Goal: Answer question/provide support: Share knowledge or assist other users

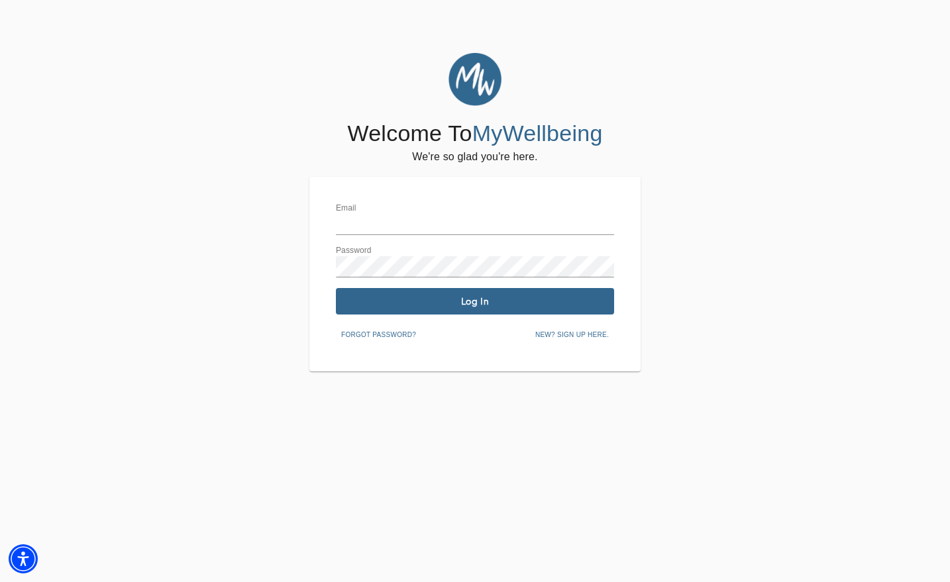
type input "[EMAIL_ADDRESS][DOMAIN_NAME]"
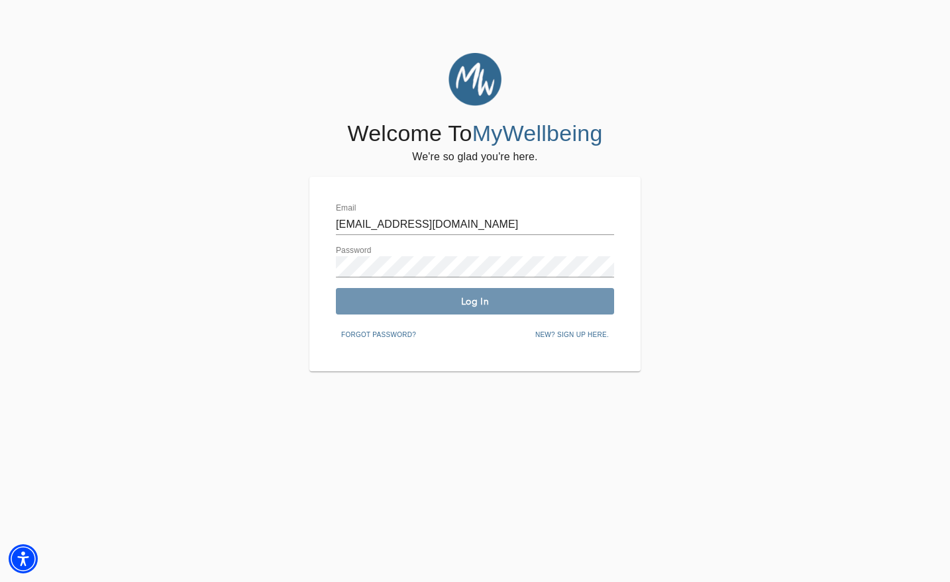
click at [479, 294] on button "Log In" at bounding box center [475, 301] width 278 height 26
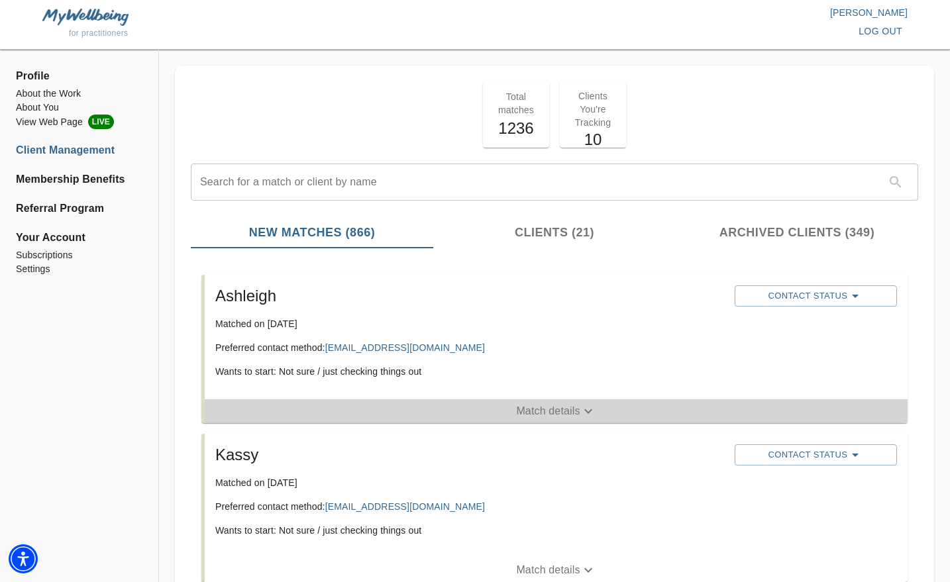
click at [487, 409] on span "Match details" at bounding box center [556, 411] width 703 height 16
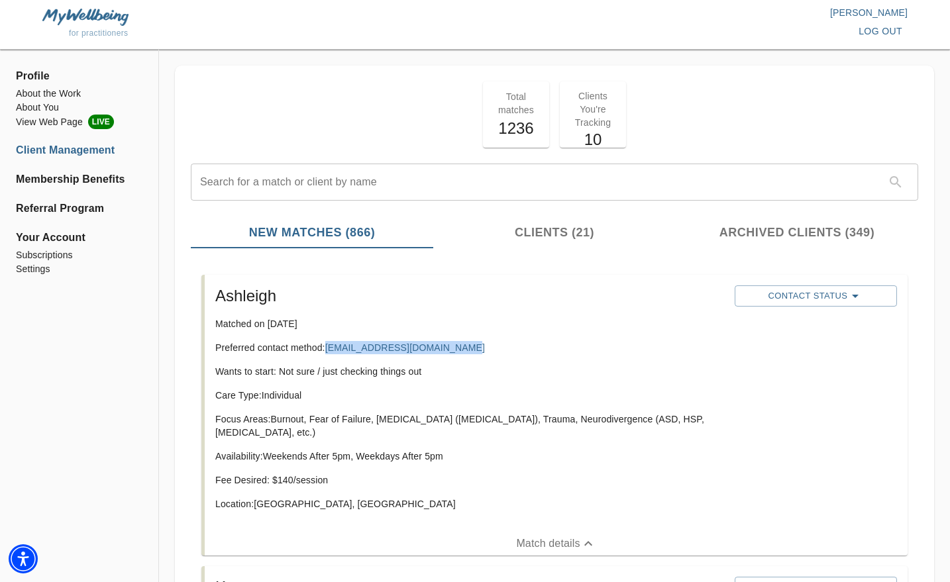
drag, startPoint x: 471, startPoint y: 350, endPoint x: 329, endPoint y: 335, distance: 142.6
click at [329, 335] on div "Ashleigh Matched on [DATE] Preferred contact method: [EMAIL_ADDRESS][DOMAIN_NAM…" at bounding box center [469, 403] width 519 height 246
copy link "[EMAIL_ADDRESS][DOMAIN_NAME]"
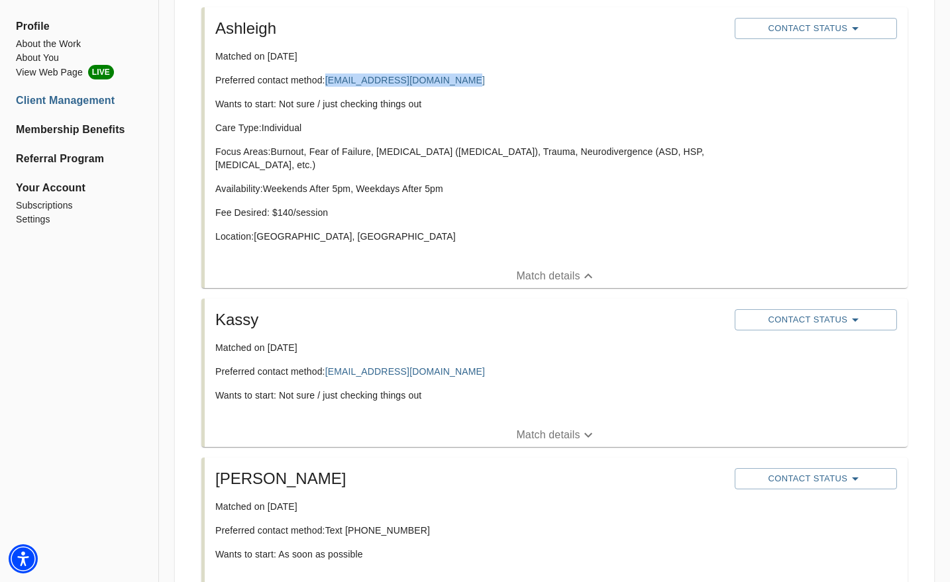
scroll to position [287, 0]
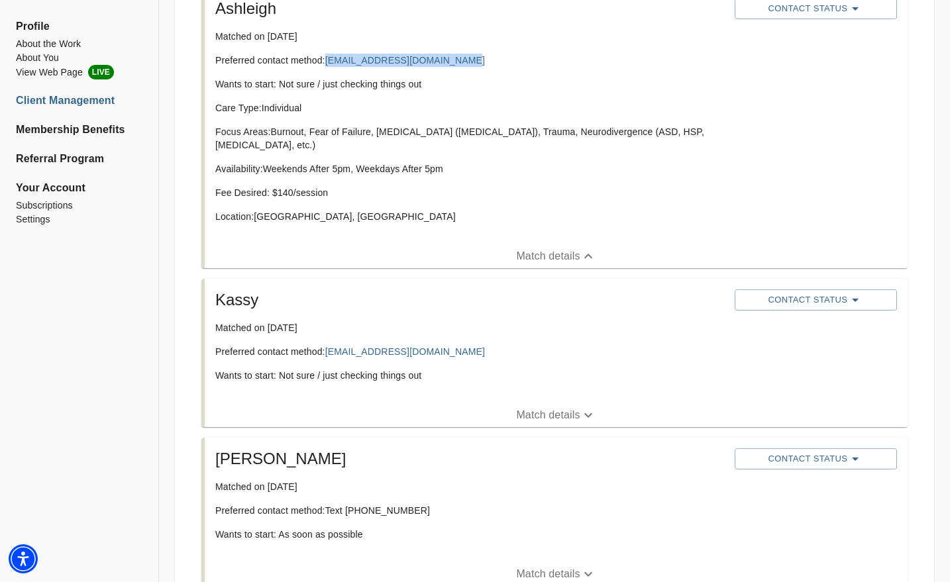
click at [458, 407] on span "Match details" at bounding box center [556, 415] width 703 height 16
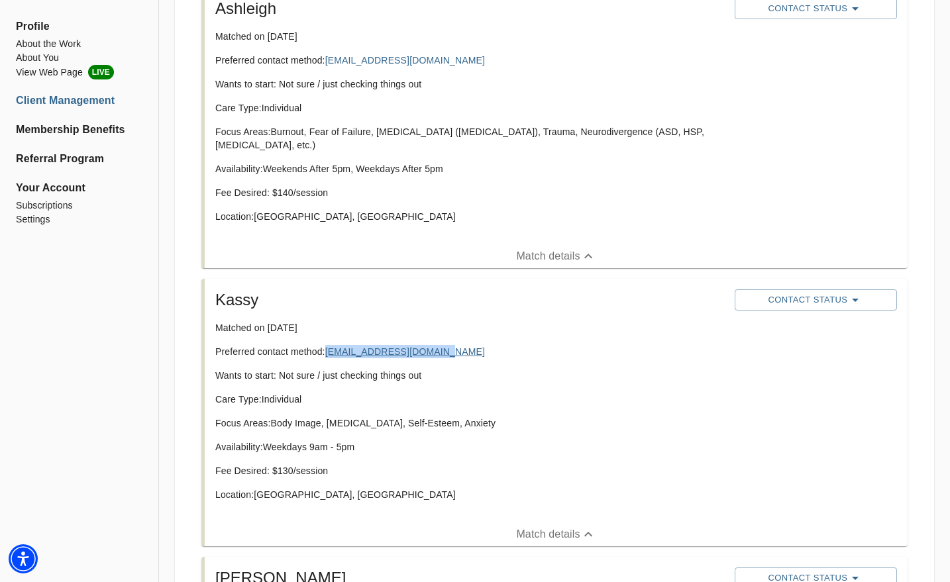
drag, startPoint x: 441, startPoint y: 350, endPoint x: 329, endPoint y: 354, distance: 111.4
click at [329, 354] on p "Preferred contact method: [EMAIL_ADDRESS][DOMAIN_NAME]" at bounding box center [469, 351] width 509 height 13
copy link "[EMAIL_ADDRESS][DOMAIN_NAME]"
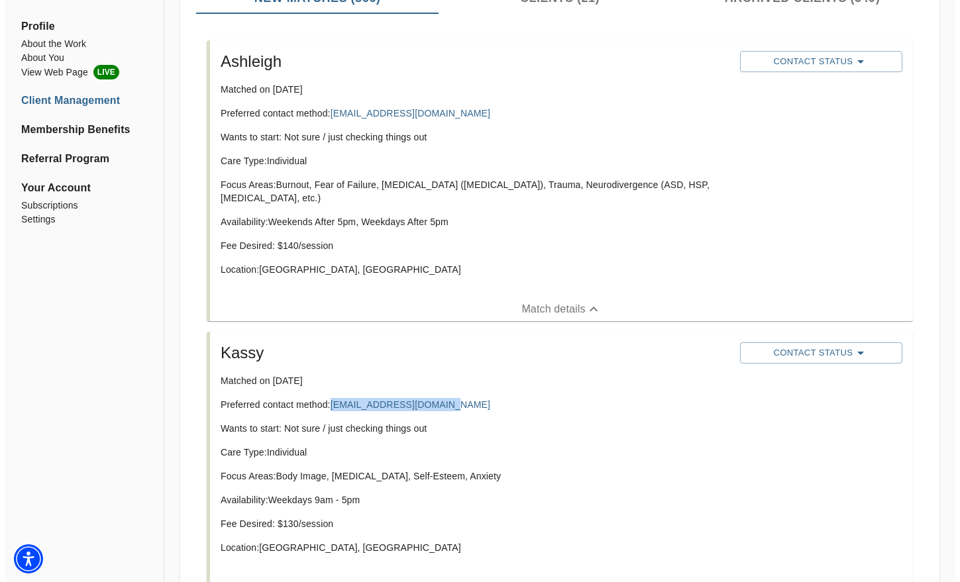
scroll to position [233, 0]
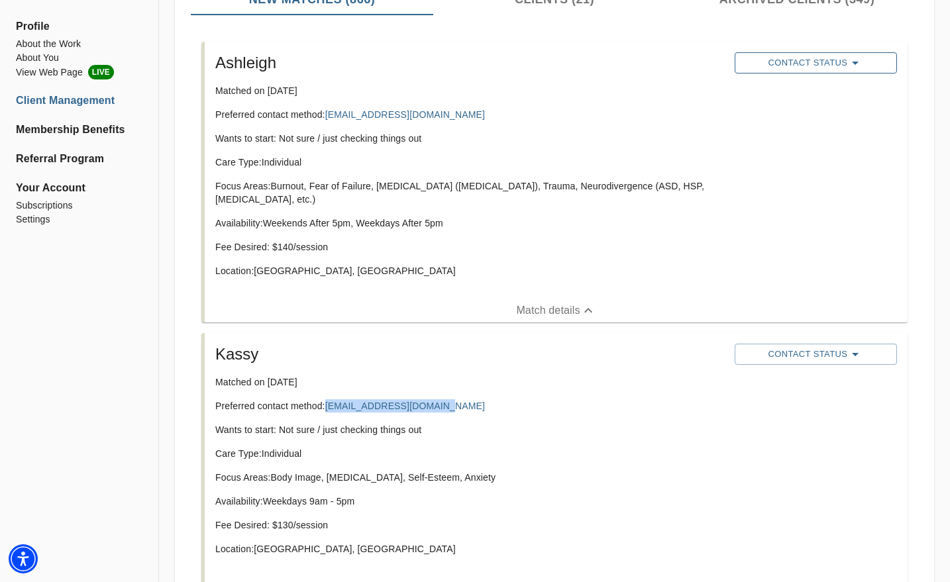
click at [853, 63] on icon "button" at bounding box center [855, 63] width 7 height 3
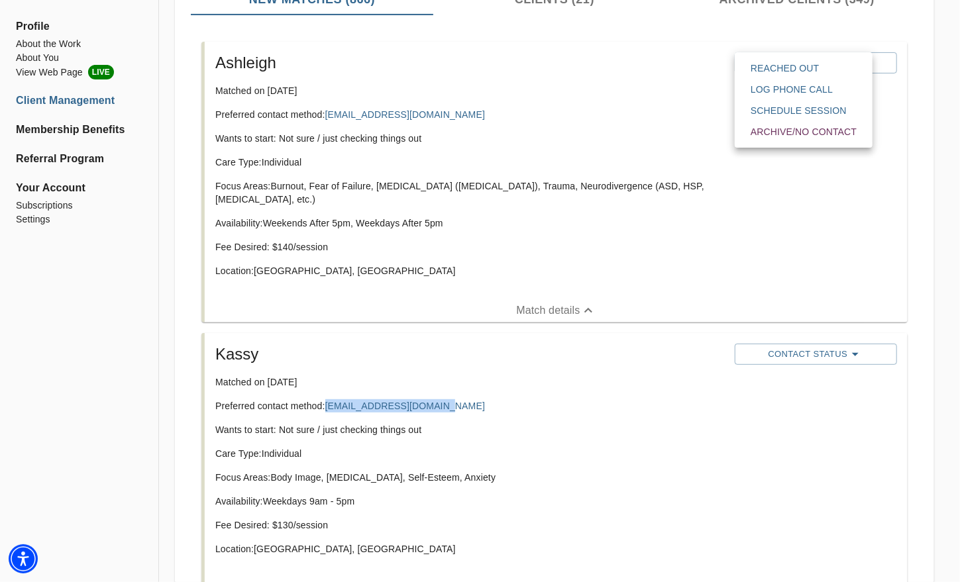
click at [802, 69] on span "Reached Out" at bounding box center [804, 68] width 106 height 13
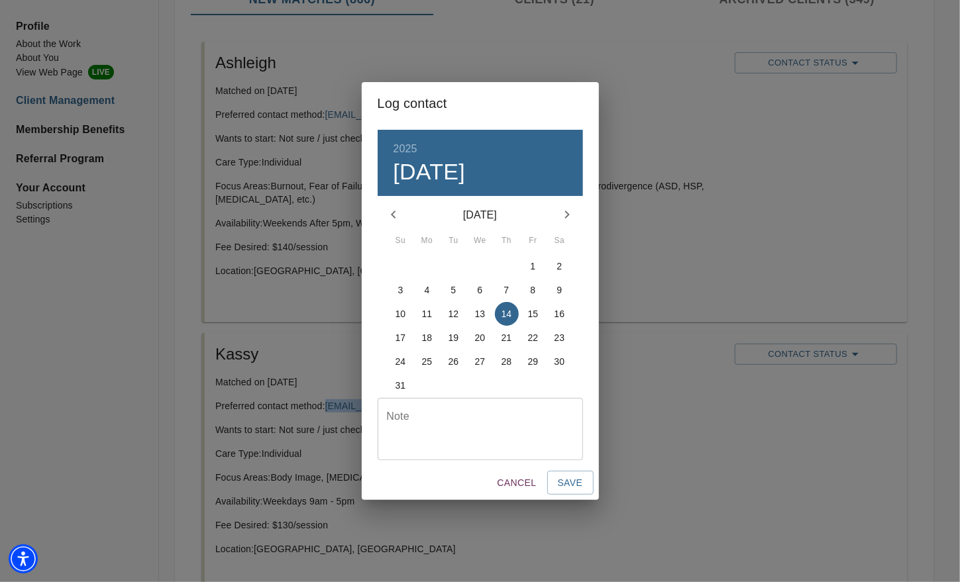
click at [474, 431] on textarea at bounding box center [480, 429] width 187 height 38
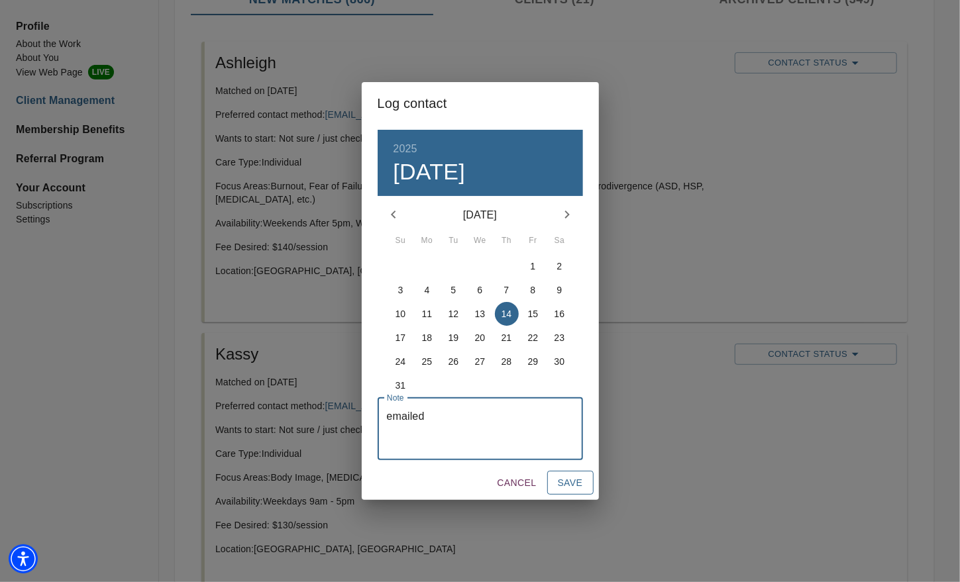
type textarea "emailed"
click at [575, 477] on span "Save" at bounding box center [570, 483] width 25 height 17
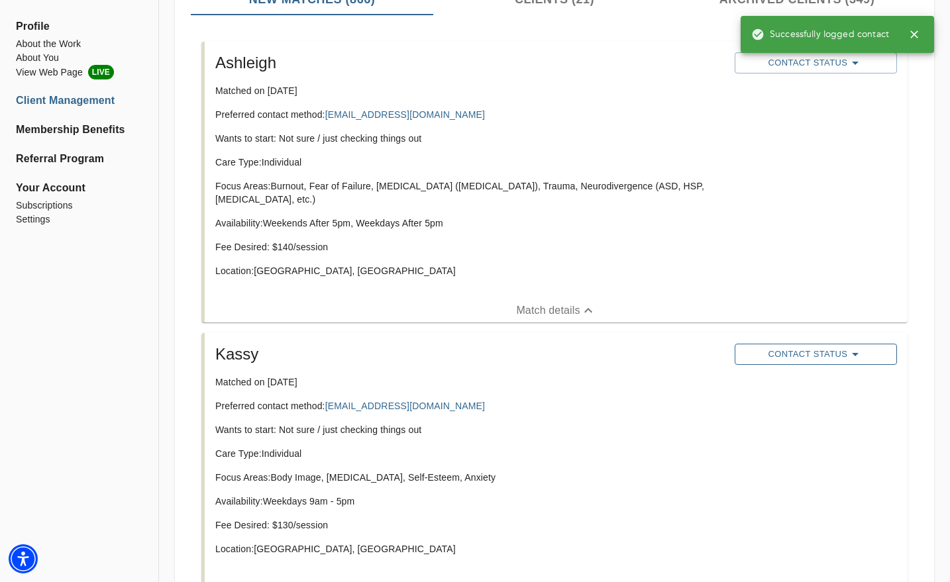
click at [831, 353] on span "Contact Status" at bounding box center [815, 354] width 149 height 16
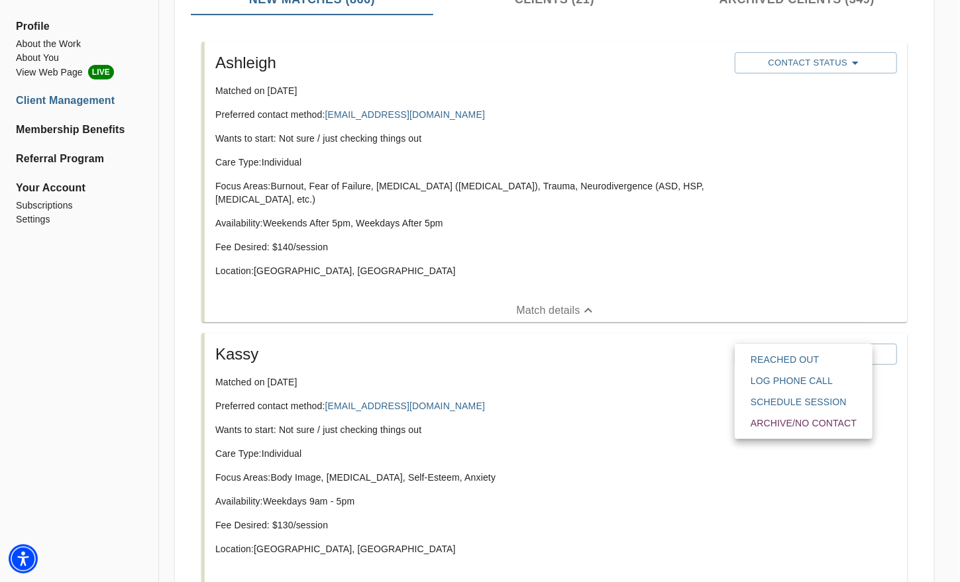
click at [780, 360] on span "Reached Out" at bounding box center [804, 359] width 106 height 13
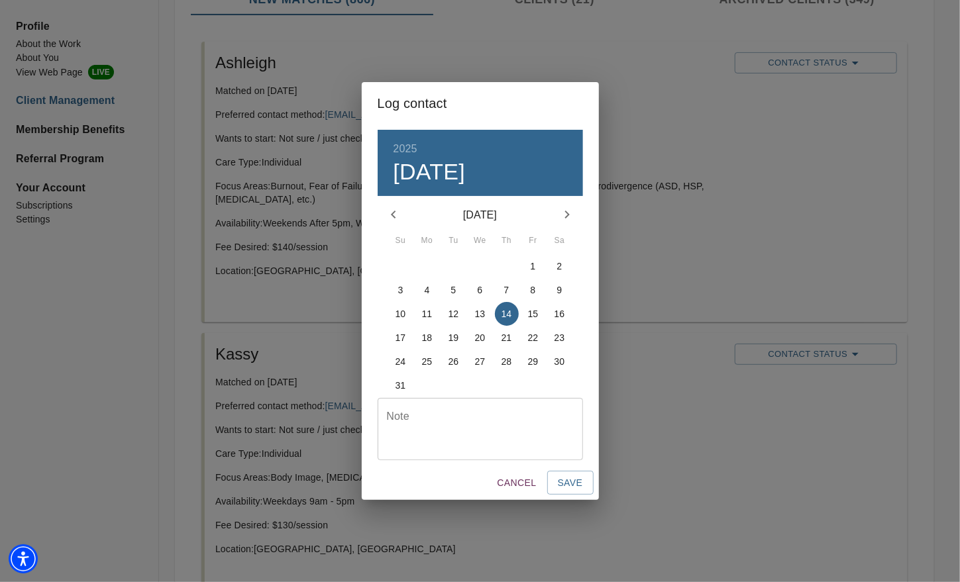
click at [533, 421] on textarea at bounding box center [480, 429] width 187 height 38
type textarea "emailed"
click at [563, 482] on span "Save" at bounding box center [570, 483] width 25 height 17
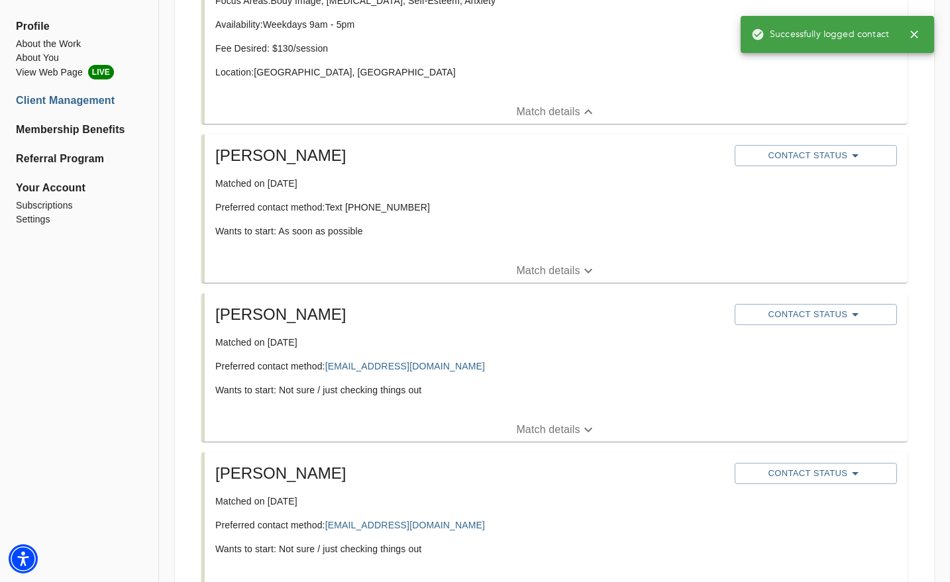
scroll to position [711, 0]
click at [527, 266] on p "Match details" at bounding box center [548, 270] width 64 height 16
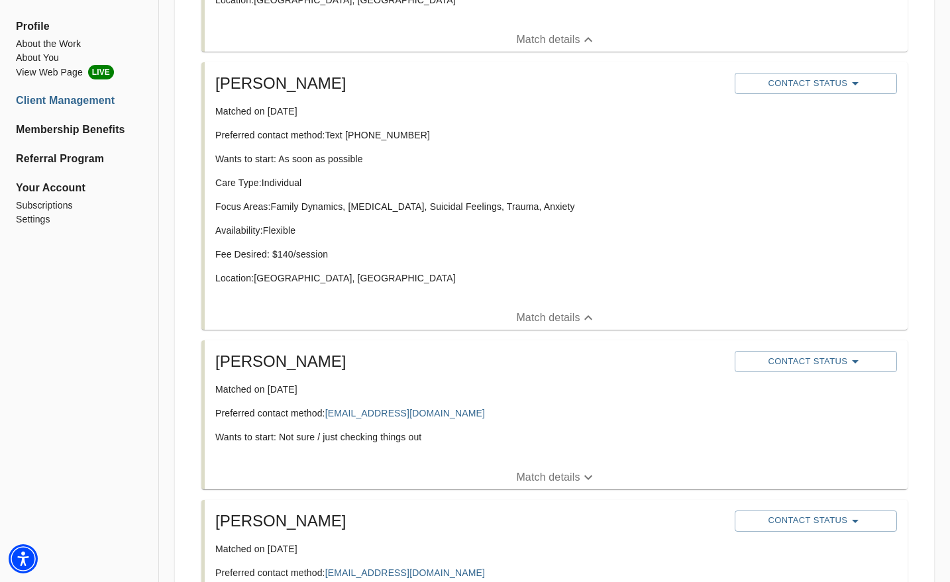
scroll to position [931, 0]
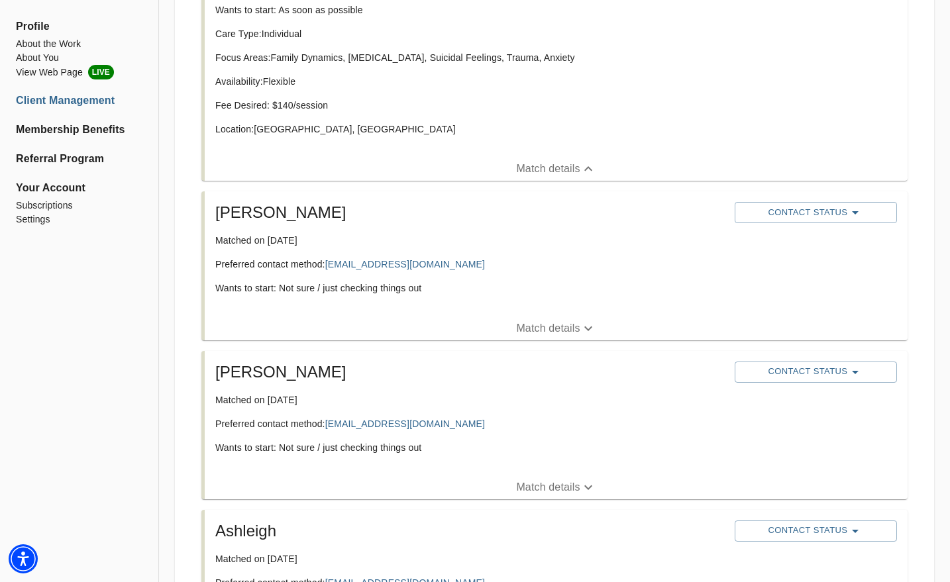
click at [576, 321] on p "Match details" at bounding box center [548, 329] width 64 height 16
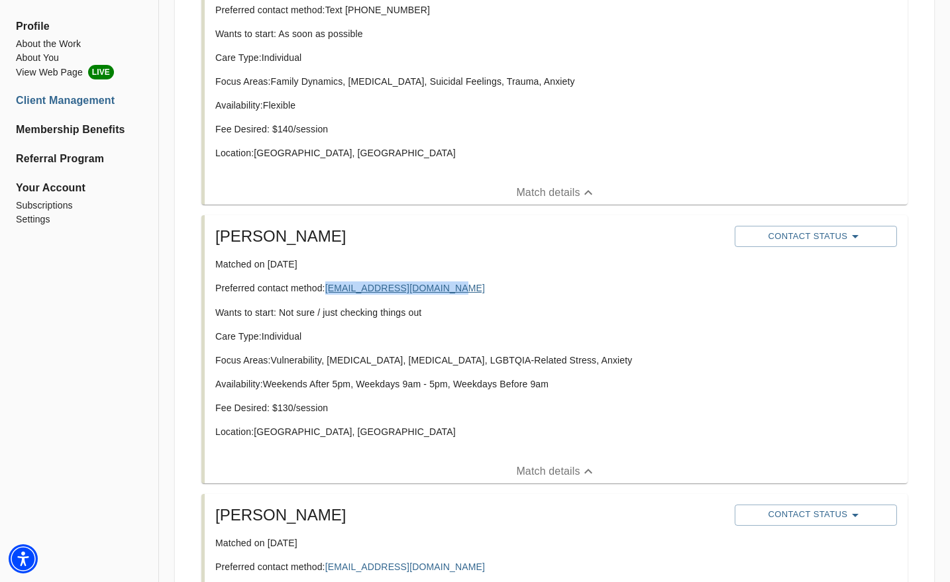
drag, startPoint x: 462, startPoint y: 281, endPoint x: 328, endPoint y: 282, distance: 134.5
click at [328, 282] on p "Preferred contact method: [EMAIL_ADDRESS][DOMAIN_NAME]" at bounding box center [469, 288] width 509 height 13
copy link "[EMAIL_ADDRESS][DOMAIN_NAME]"
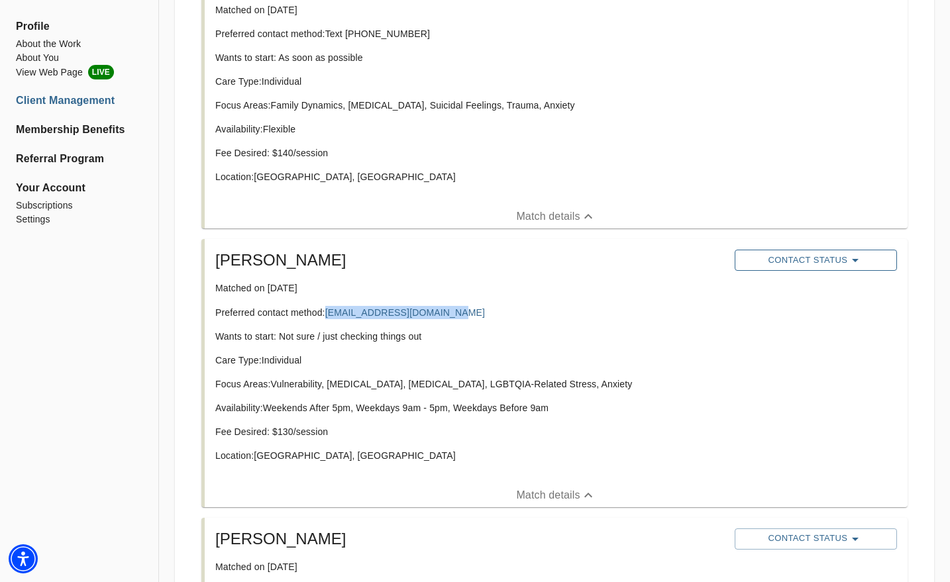
click at [764, 258] on span "Contact Status" at bounding box center [815, 260] width 149 height 16
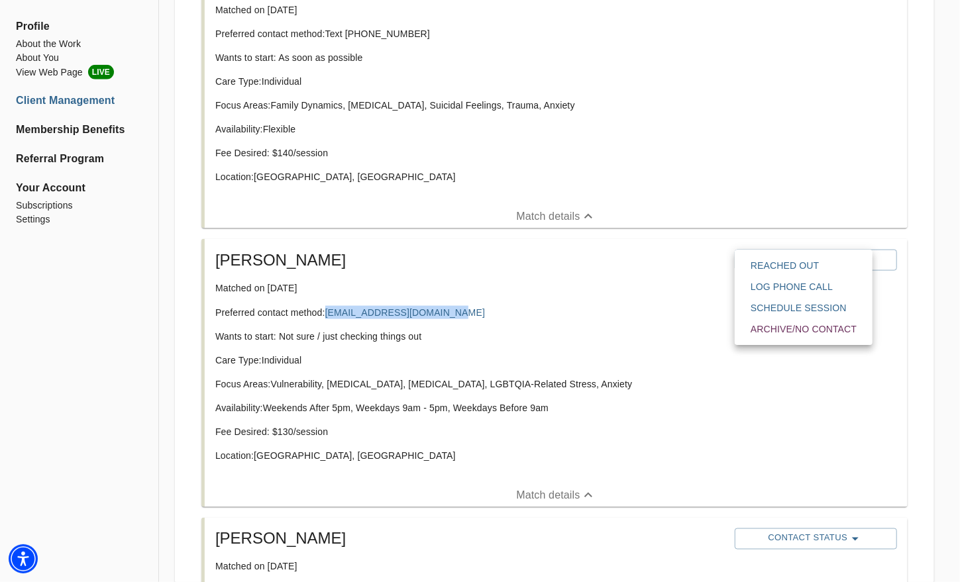
click at [756, 263] on span "Reached Out" at bounding box center [804, 265] width 106 height 13
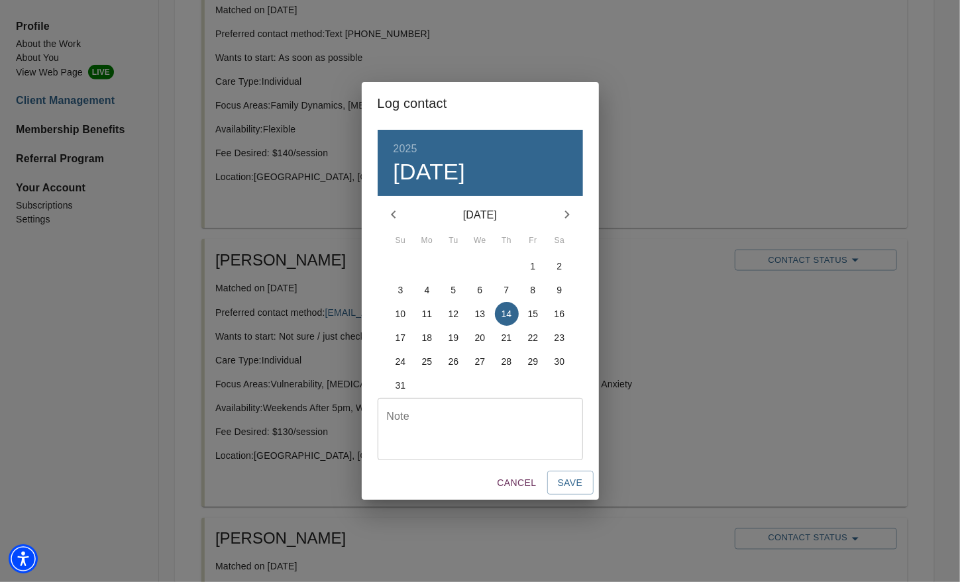
click at [553, 405] on div "Note" at bounding box center [480, 429] width 205 height 62
type textarea "emailed"
click at [572, 484] on span "Save" at bounding box center [570, 483] width 25 height 17
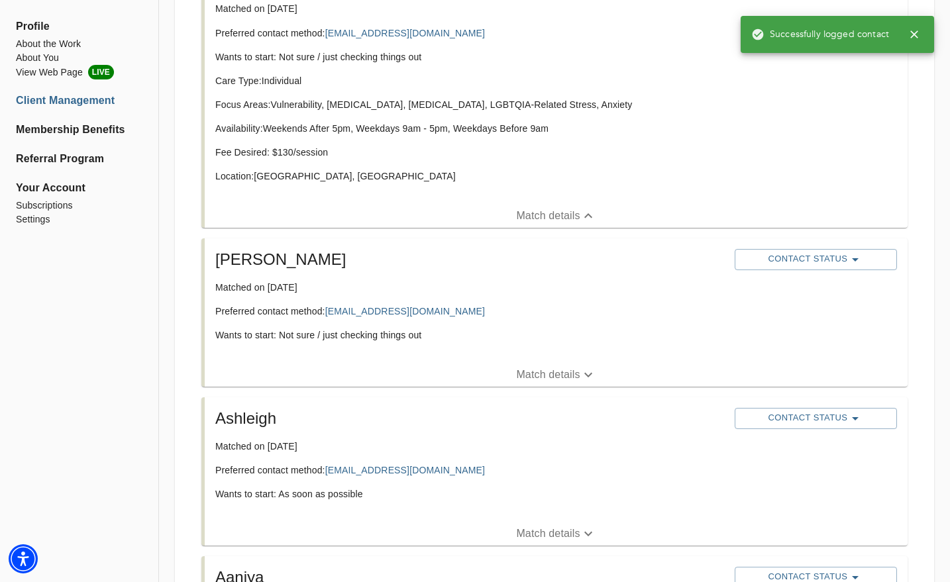
scroll to position [1266, 0]
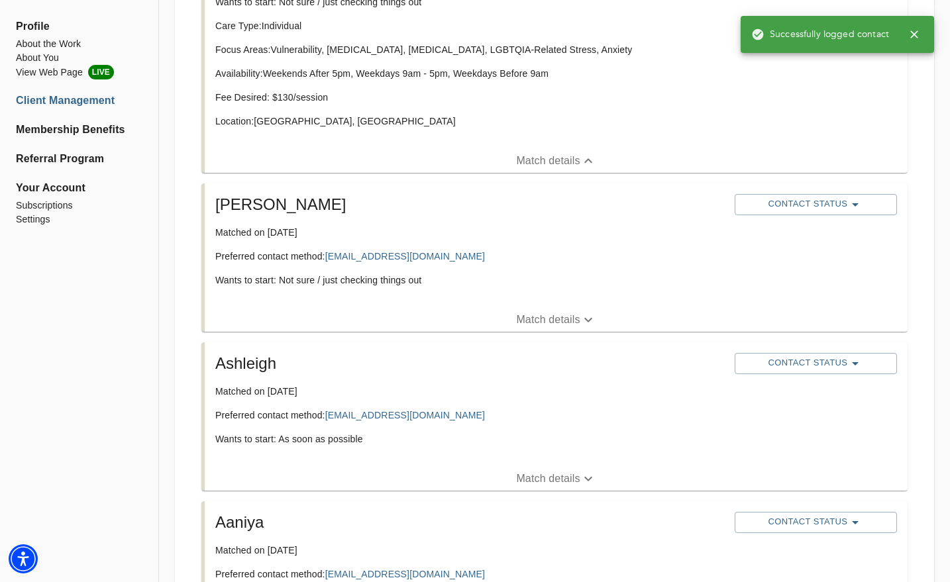
click at [588, 319] on icon "button" at bounding box center [588, 320] width 16 height 16
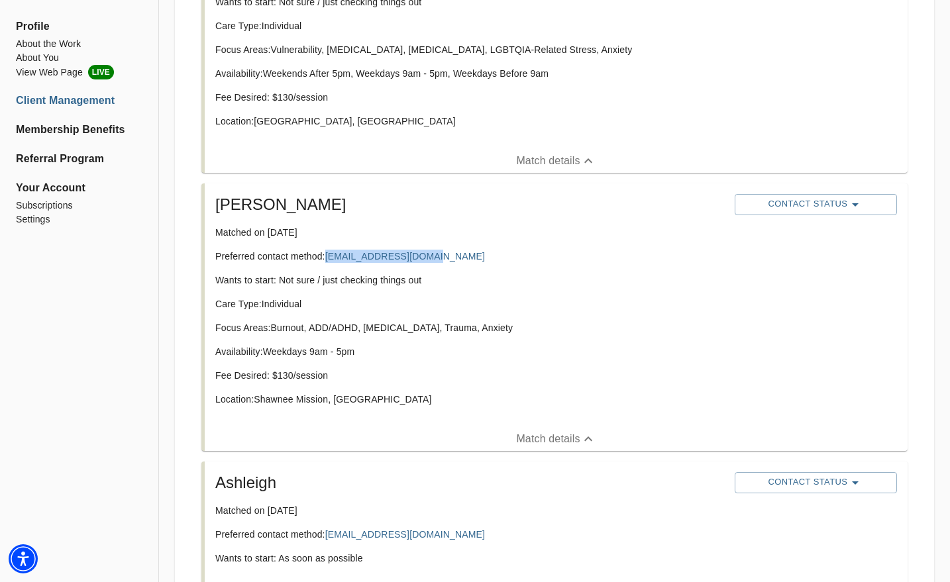
drag, startPoint x: 444, startPoint y: 258, endPoint x: 327, endPoint y: 248, distance: 117.7
click at [327, 248] on div "[PERSON_NAME] Matched on [DATE] Preferred contact method: [EMAIL_ADDRESS][DOMAI…" at bounding box center [469, 305] width 519 height 233
copy link "[EMAIL_ADDRESS][DOMAIN_NAME]"
click at [768, 197] on span "Contact Status" at bounding box center [815, 205] width 149 height 16
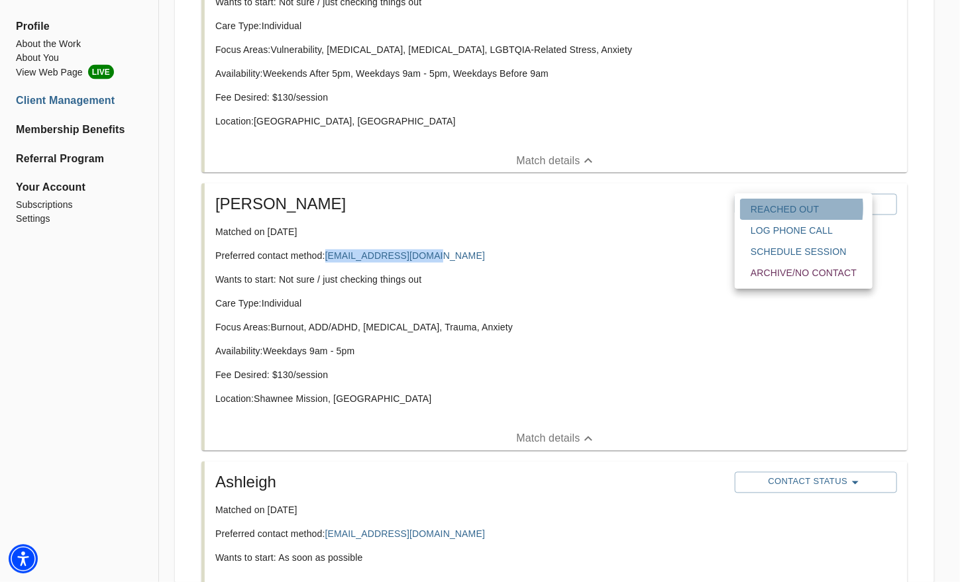
click at [764, 208] on span "Reached Out" at bounding box center [804, 209] width 106 height 13
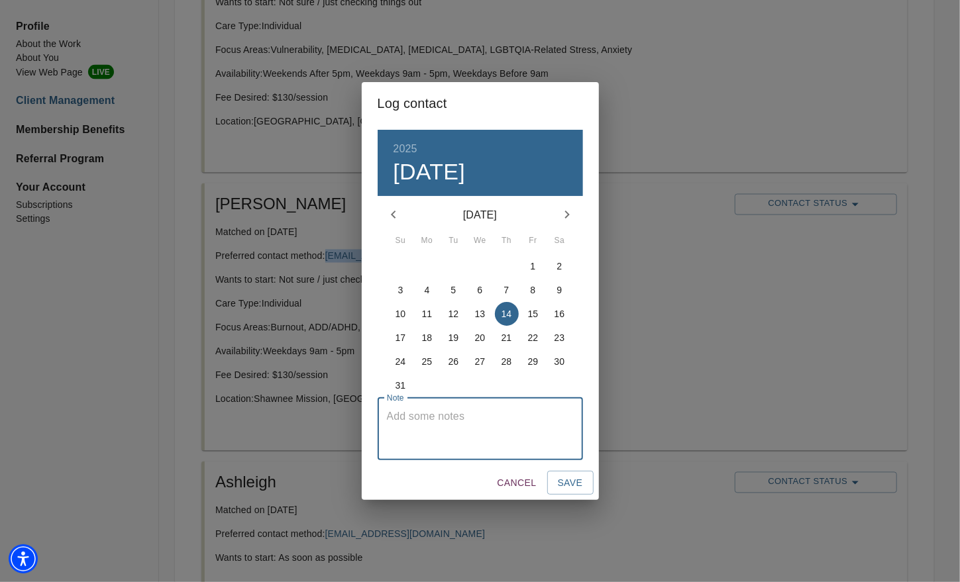
click at [516, 414] on textarea at bounding box center [480, 429] width 187 height 38
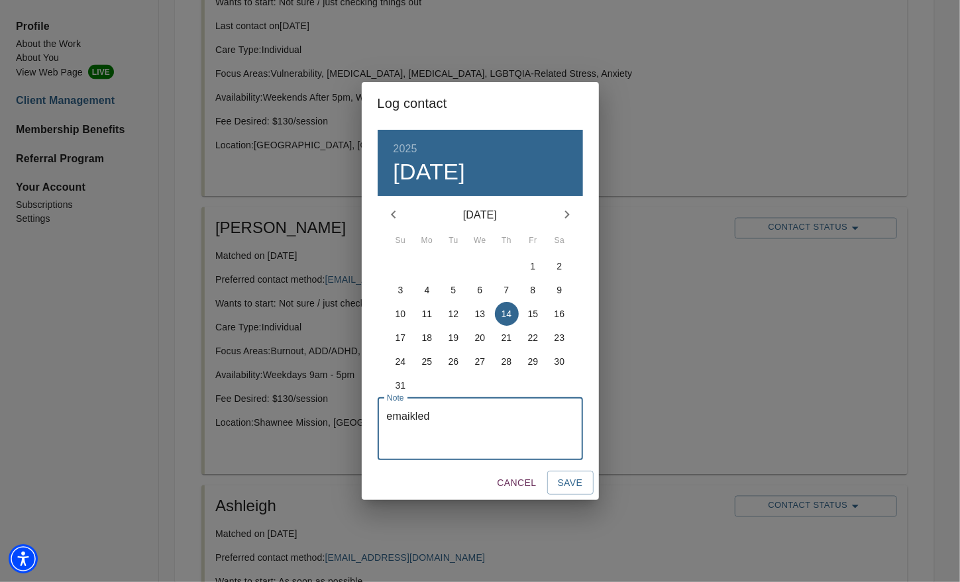
type textarea "emaikled"
click at [564, 475] on span "Save" at bounding box center [570, 483] width 25 height 17
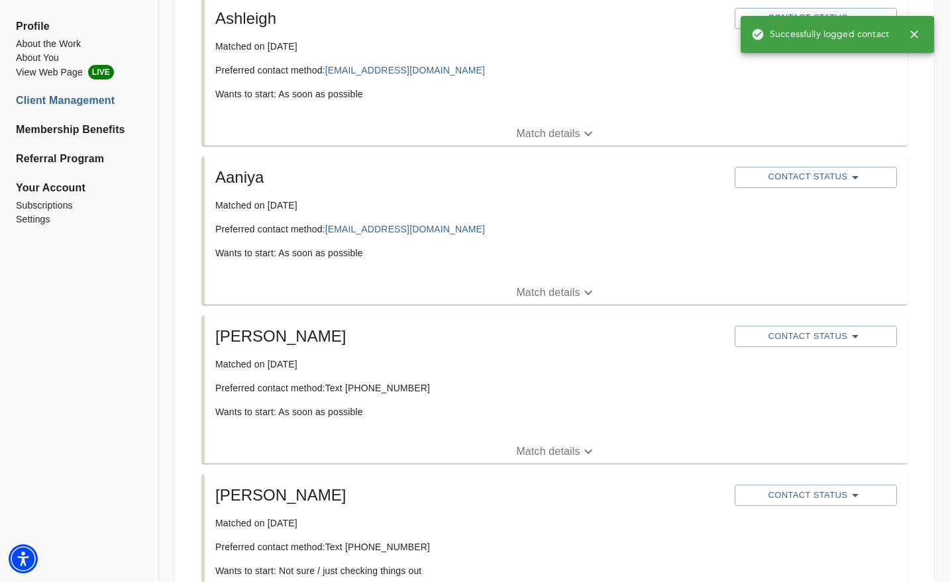
scroll to position [1782, 0]
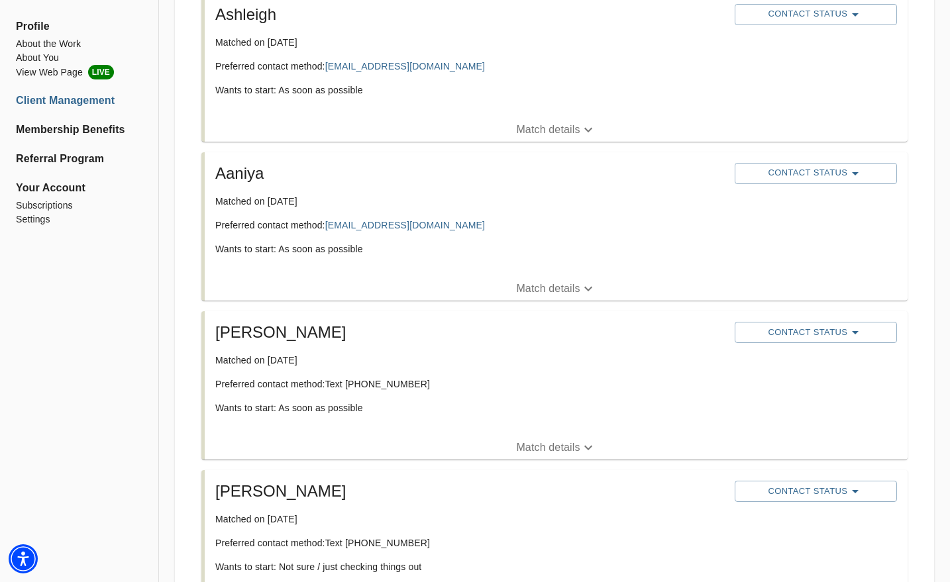
click at [534, 138] on button "Match details" at bounding box center [556, 130] width 703 height 24
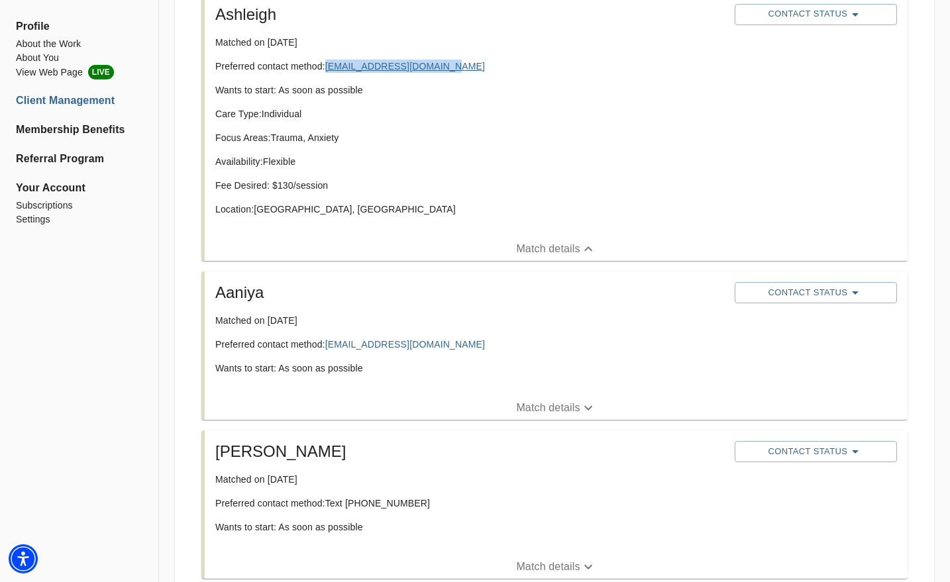
drag, startPoint x: 444, startPoint y: 68, endPoint x: 327, endPoint y: 66, distance: 117.3
click at [327, 66] on p "Preferred contact method: [EMAIL_ADDRESS][DOMAIN_NAME]" at bounding box center [469, 66] width 509 height 13
copy link "[EMAIL_ADDRESS][DOMAIN_NAME]"
click at [514, 404] on span "Match details" at bounding box center [556, 408] width 703 height 16
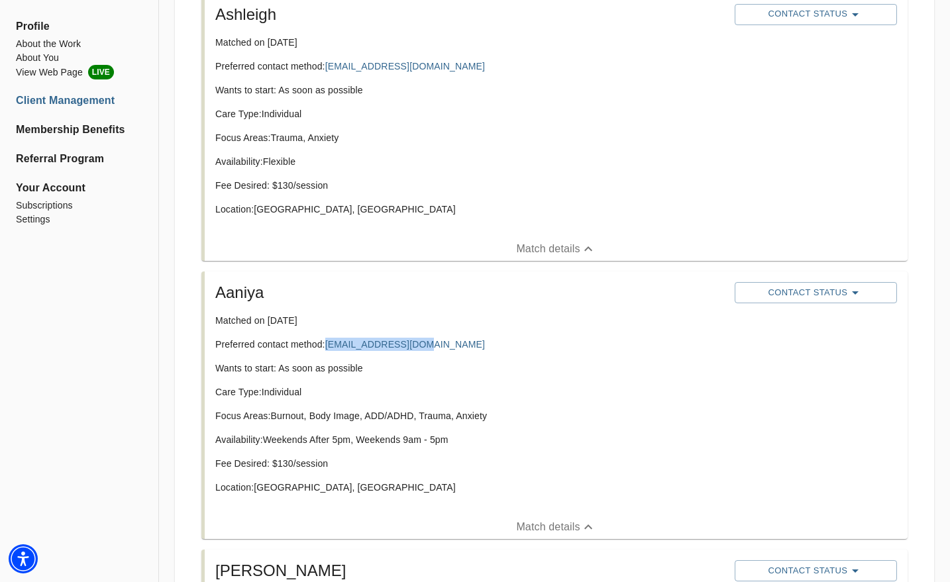
drag, startPoint x: 434, startPoint y: 337, endPoint x: 328, endPoint y: 333, distance: 106.1
click at [328, 333] on div "Aaniya Matched on [DATE] Preferred contact method: [EMAIL_ADDRESS][DOMAIN_NAME]…" at bounding box center [469, 393] width 519 height 233
click at [422, 352] on div "Aaniya Matched on [DATE] Preferred contact method: [EMAIL_ADDRESS][DOMAIN_NAME]…" at bounding box center [469, 393] width 519 height 233
drag, startPoint x: 431, startPoint y: 344, endPoint x: 325, endPoint y: 338, distance: 106.2
click at [325, 338] on p "Preferred contact method: [EMAIL_ADDRESS][DOMAIN_NAME]" at bounding box center [469, 344] width 509 height 13
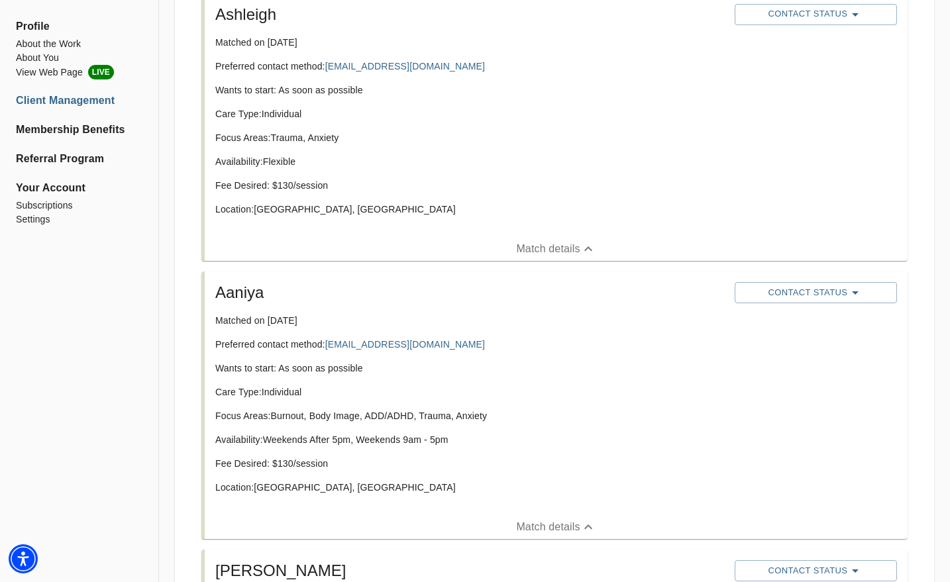
click at [465, 352] on div "Aaniya Matched on [DATE] Preferred contact method: [EMAIL_ADDRESS][DOMAIN_NAME]…" at bounding box center [469, 393] width 519 height 233
drag, startPoint x: 437, startPoint y: 331, endPoint x: 329, endPoint y: 347, distance: 109.1
click at [329, 347] on div "Aaniya Matched on [DATE] Preferred contact method: [EMAIL_ADDRESS][DOMAIN_NAME]…" at bounding box center [469, 393] width 519 height 233
copy link "[EMAIL_ADDRESS][DOMAIN_NAME]"
click at [801, 15] on span "Contact Status" at bounding box center [815, 15] width 149 height 16
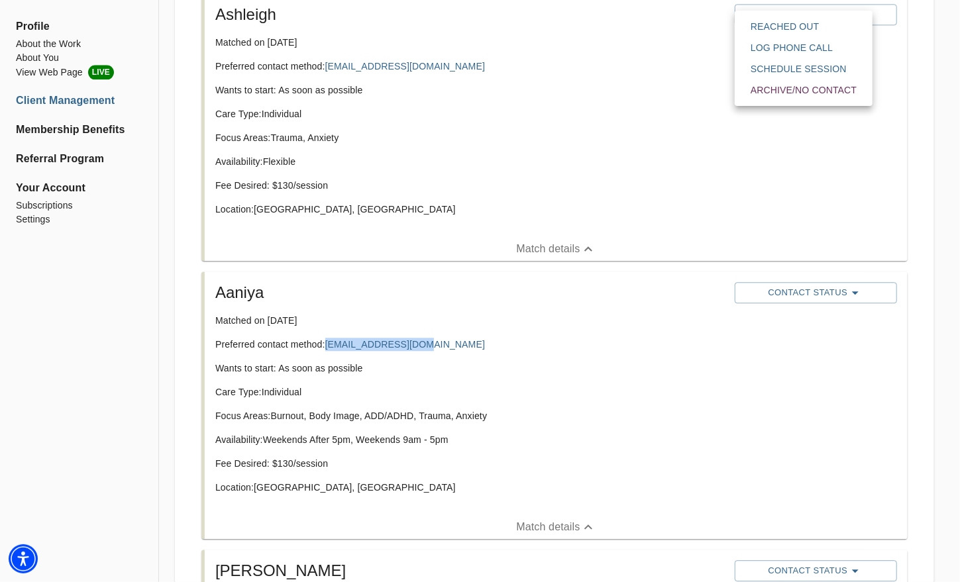
click at [762, 30] on span "Reached Out" at bounding box center [804, 26] width 106 height 13
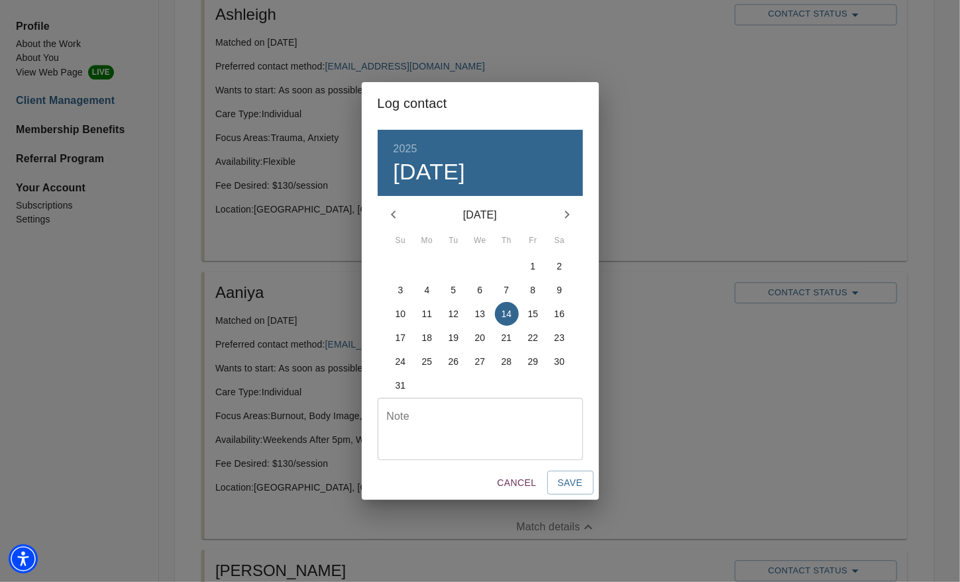
click at [516, 410] on textarea at bounding box center [480, 429] width 187 height 38
type textarea "emailed"
click at [560, 476] on span "Save" at bounding box center [570, 483] width 25 height 17
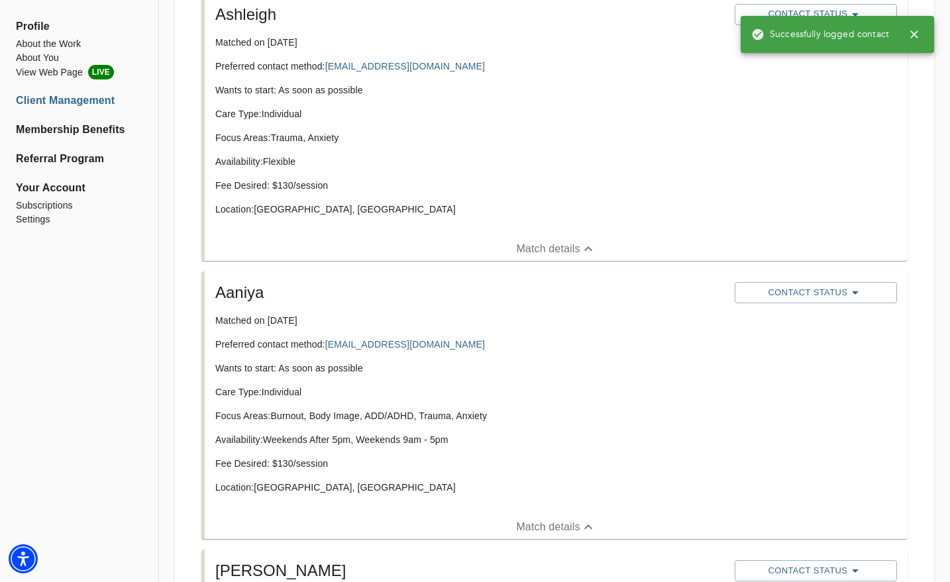
drag, startPoint x: 821, startPoint y: 292, endPoint x: 631, endPoint y: 358, distance: 201.3
click at [631, 358] on div "Aaniya Matched on [DATE] Preferred contact method: [EMAIL_ADDRESS][DOMAIN_NAME]…" at bounding box center [469, 393] width 519 height 233
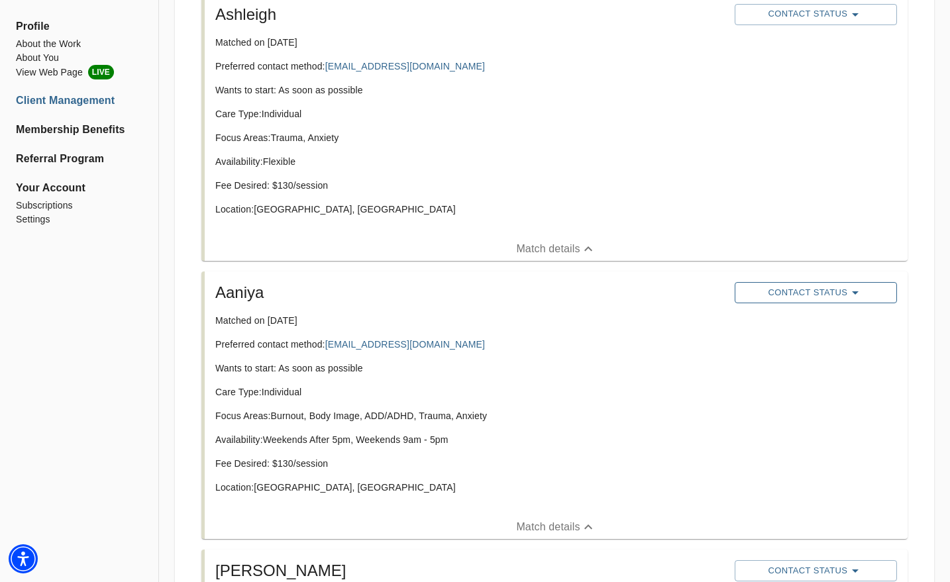
click at [752, 289] on span "Contact Status" at bounding box center [815, 293] width 149 height 16
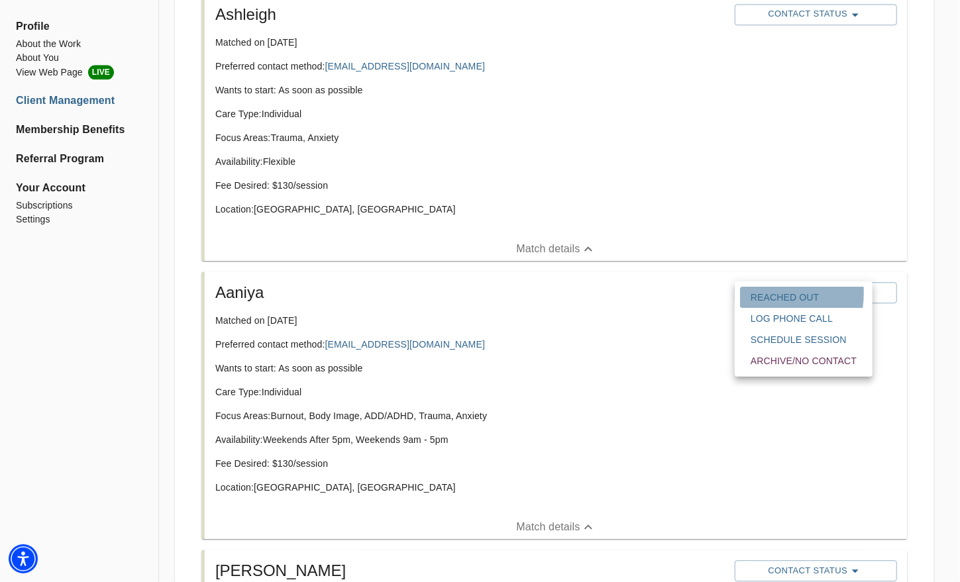
click at [748, 293] on button "Reached Out" at bounding box center [803, 297] width 127 height 21
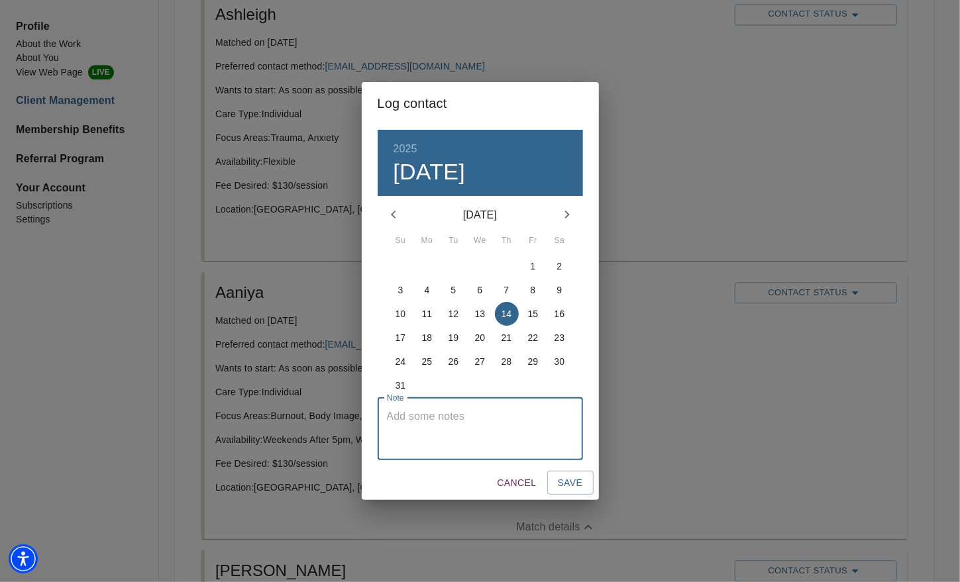
click at [562, 427] on textarea at bounding box center [480, 429] width 187 height 38
type textarea "emailed"
click at [572, 480] on span "Save" at bounding box center [570, 483] width 25 height 17
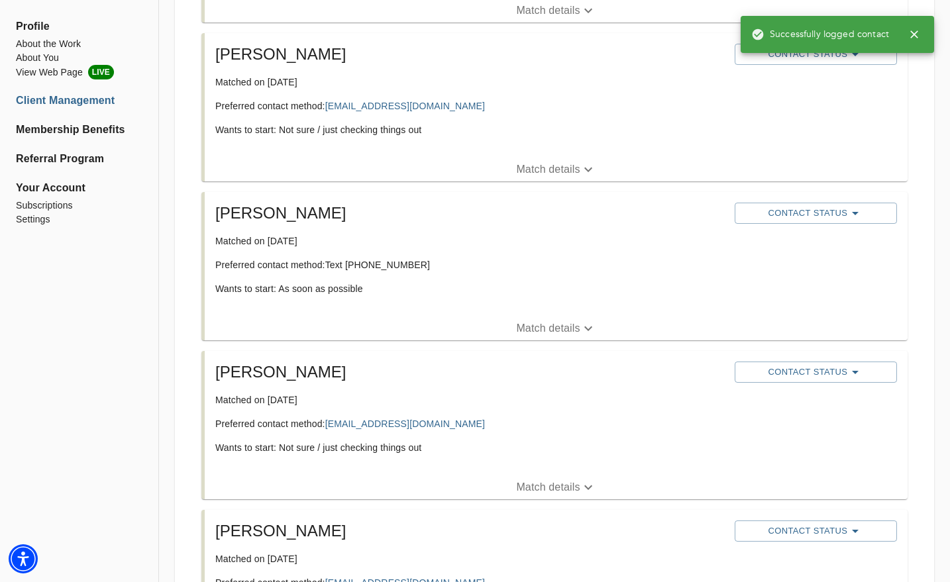
scroll to position [2805, 0]
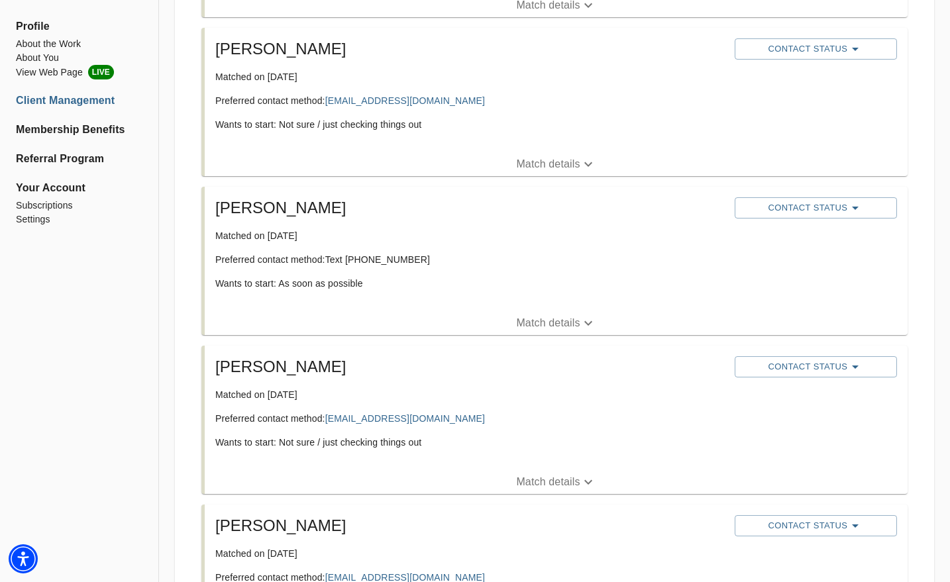
click at [537, 170] on p "Match details" at bounding box center [548, 164] width 64 height 16
